Goal: Task Accomplishment & Management: Manage account settings

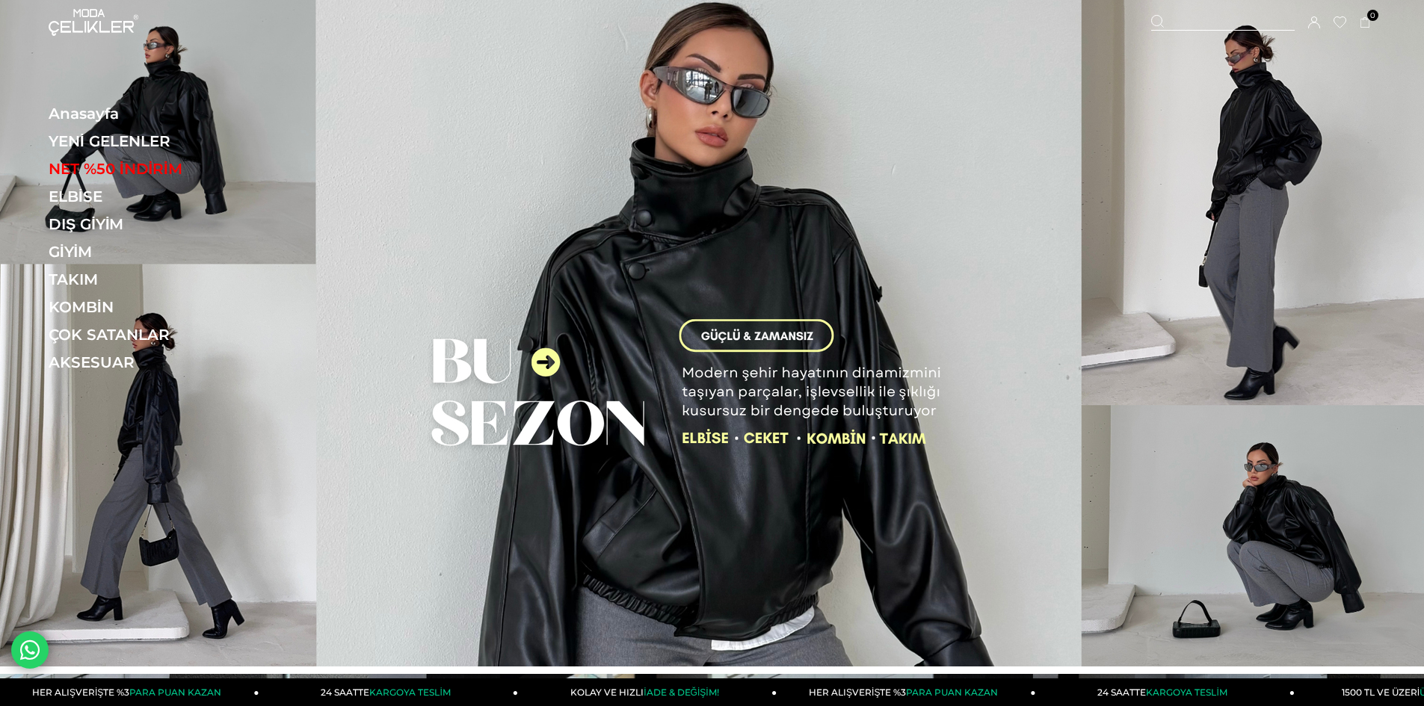
click at [1312, 22] on icon at bounding box center [1314, 22] width 12 height 12
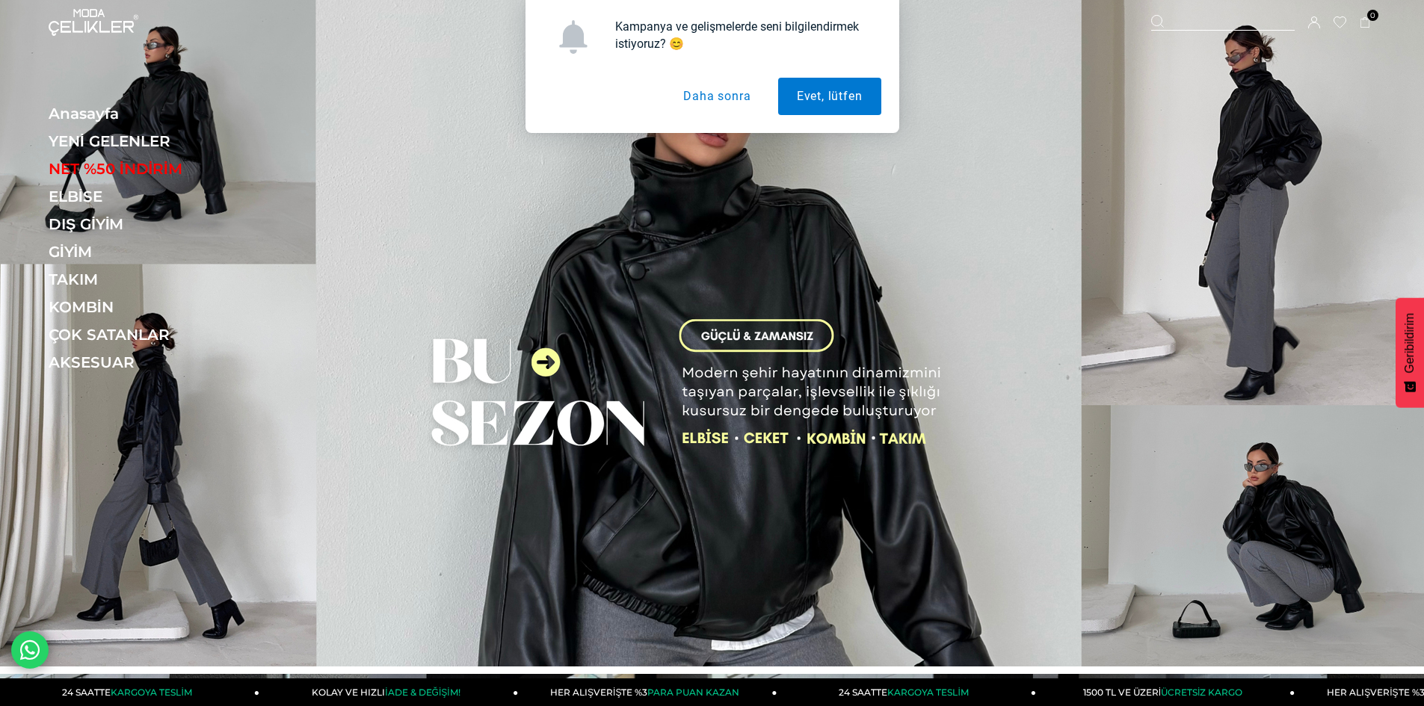
click at [721, 90] on button "Daha sonra" at bounding box center [716, 96] width 105 height 37
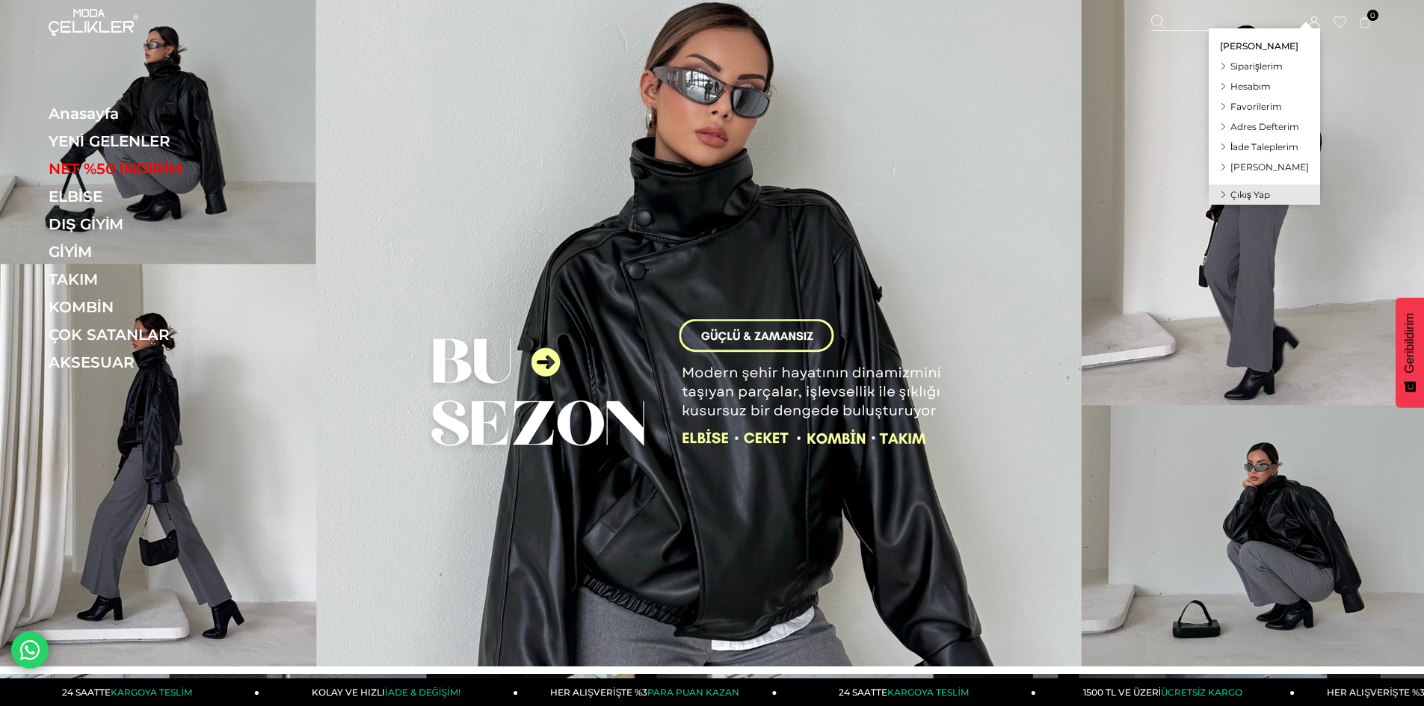
click at [1283, 63] on span "Siparişlerim" at bounding box center [1256, 66] width 52 height 11
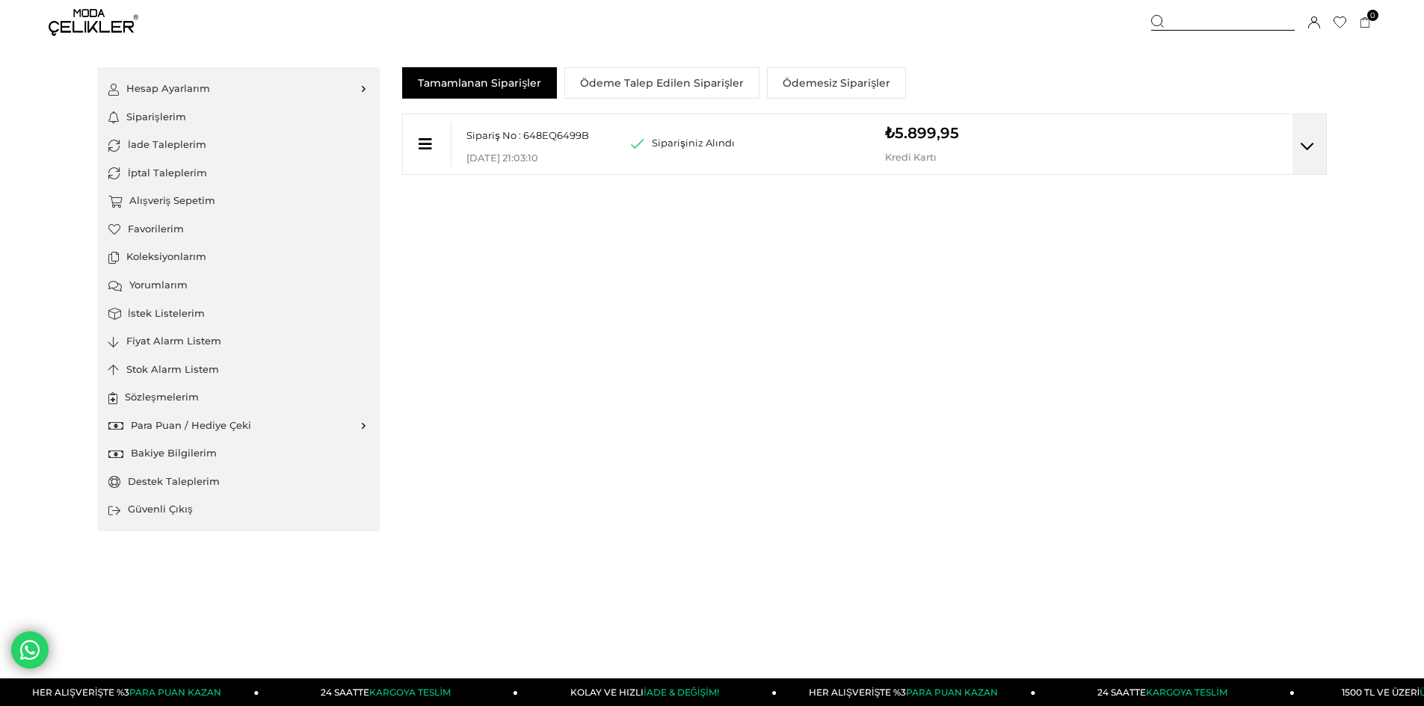
click at [1309, 146] on icon at bounding box center [1306, 146] width 13 height 15
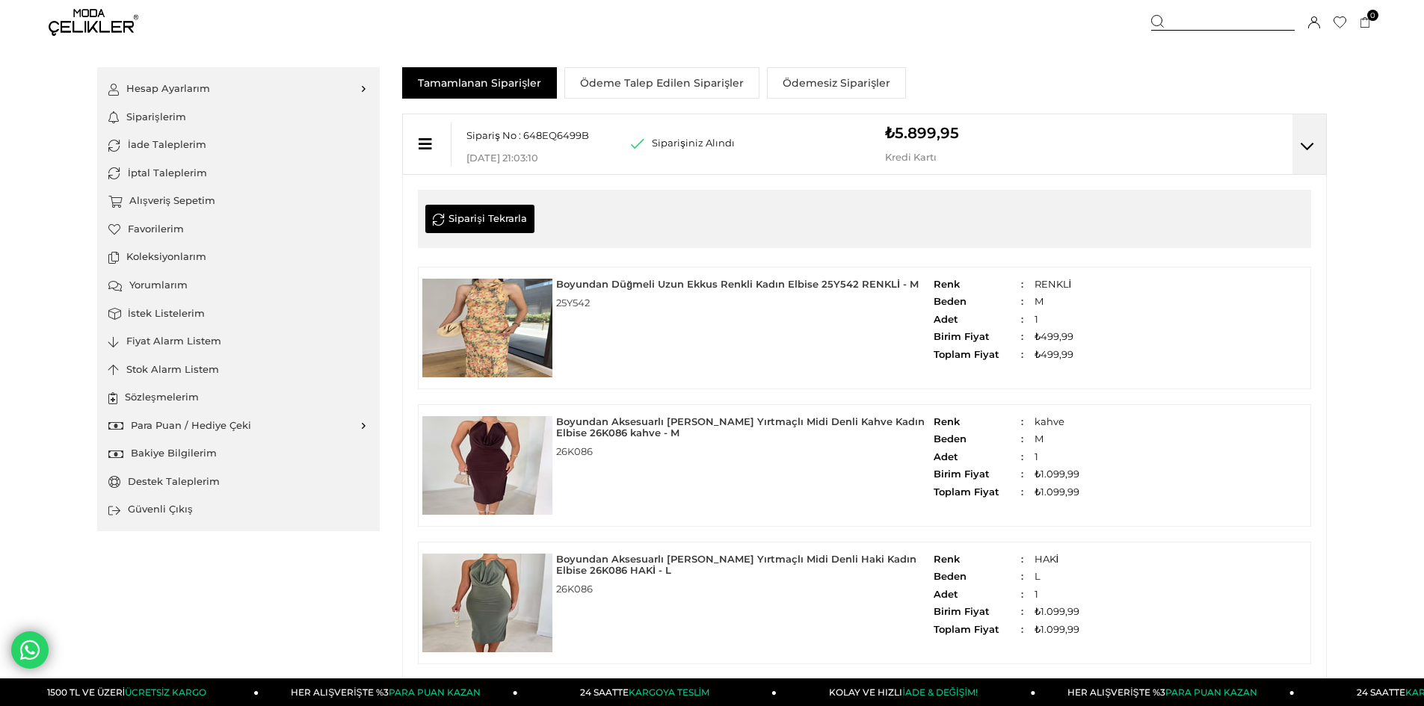
click at [318, 427] on link "Para Puan / Hediye Çeki" at bounding box center [238, 426] width 260 height 28
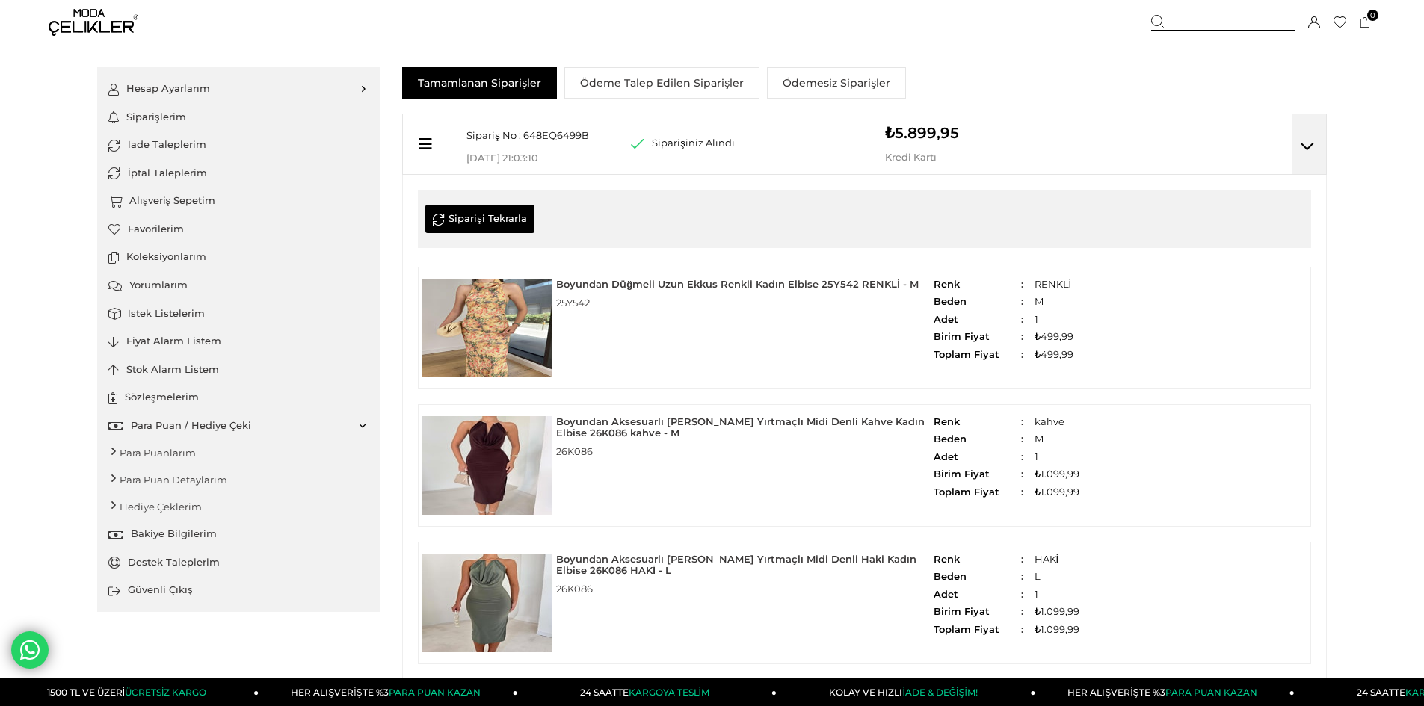
click at [183, 449] on link "Para Puanlarım" at bounding box center [238, 452] width 260 height 27
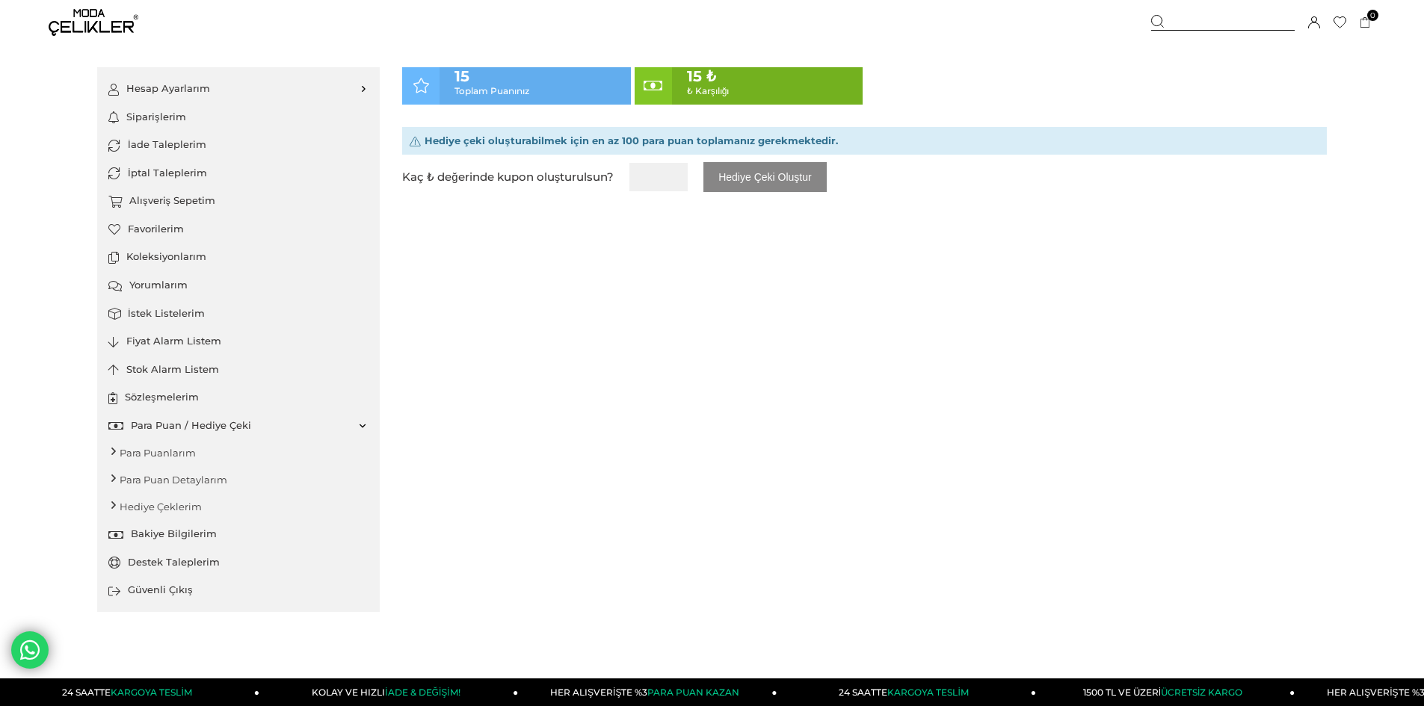
click at [204, 481] on link "Para Puan Detaylarım" at bounding box center [238, 479] width 260 height 27
